Goal: Navigation & Orientation: Find specific page/section

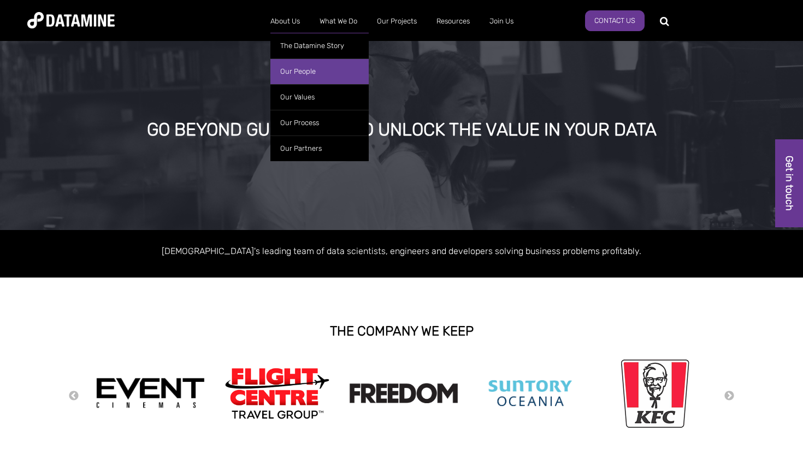
click at [299, 73] on link "Our People" at bounding box center [319, 71] width 98 height 26
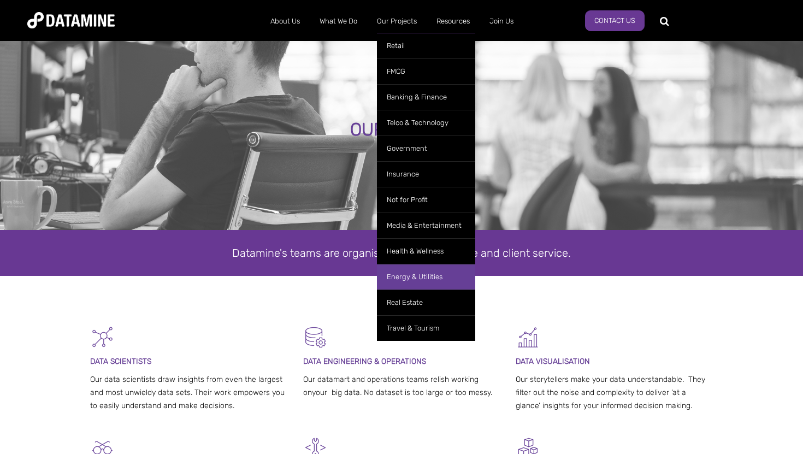
click at [414, 274] on link "Energy & Utilities" at bounding box center [426, 277] width 98 height 26
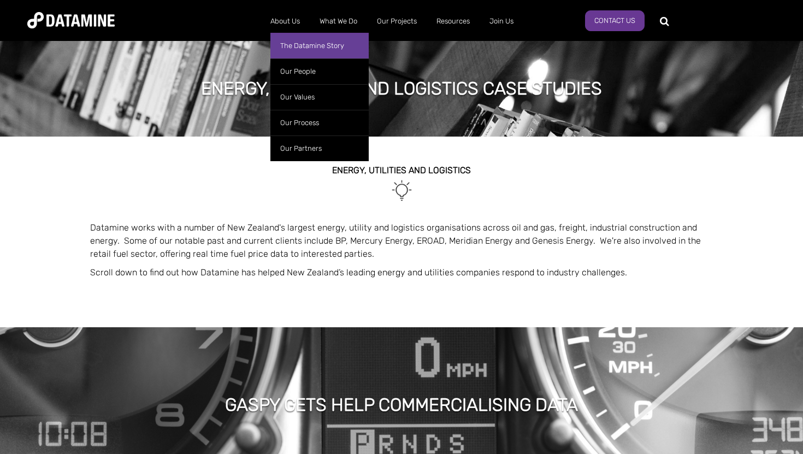
click at [294, 45] on link "The Datamine Story" at bounding box center [319, 46] width 98 height 26
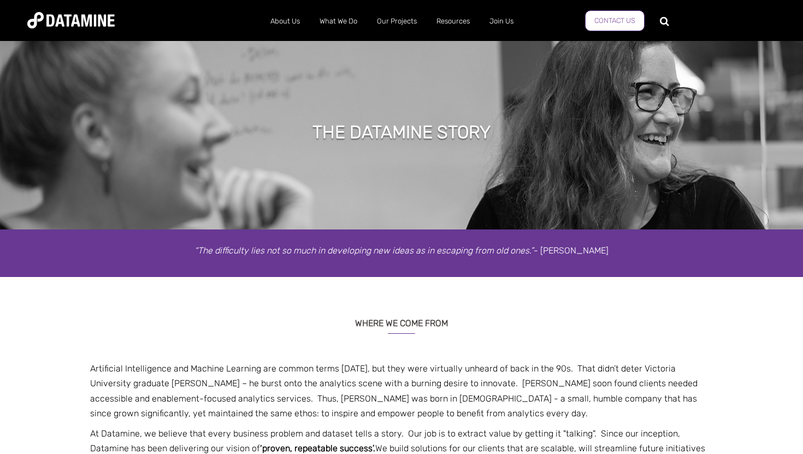
click at [604, 18] on link "Contact Us" at bounding box center [615, 20] width 60 height 21
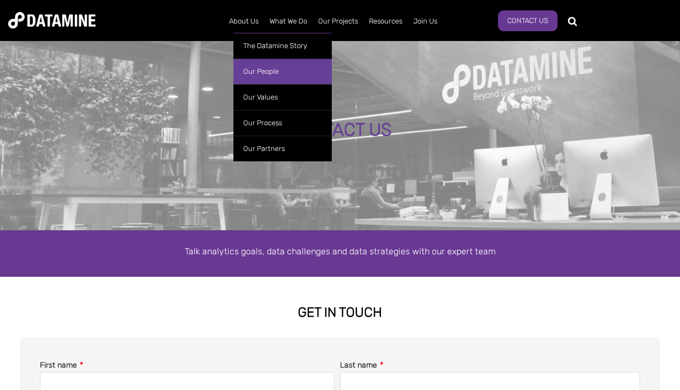
click at [253, 72] on link "Our People" at bounding box center [282, 71] width 98 height 26
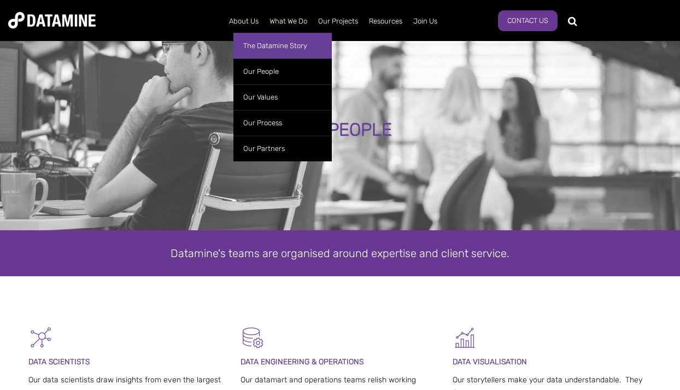
click at [282, 50] on link "The Datamine Story" at bounding box center [282, 46] width 98 height 26
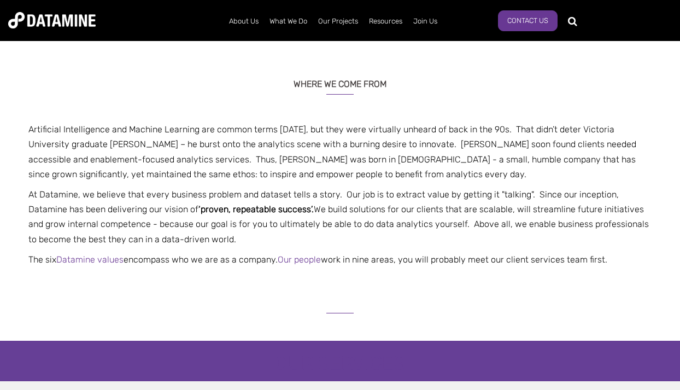
scroll to position [242, 0]
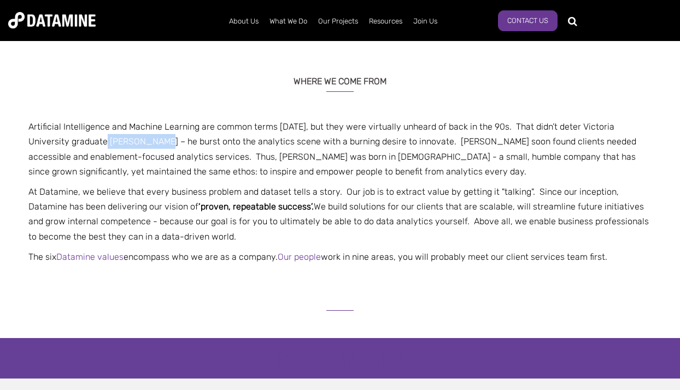
drag, startPoint x: 121, startPoint y: 140, endPoint x: 67, endPoint y: 137, distance: 54.7
click at [67, 137] on p "Artificial Intelligence and Machine Learning are common terms [DATE], but they …" at bounding box center [339, 149] width 639 height 60
copy p "[PERSON_NAME]"
